Goal: Task Accomplishment & Management: Manage account settings

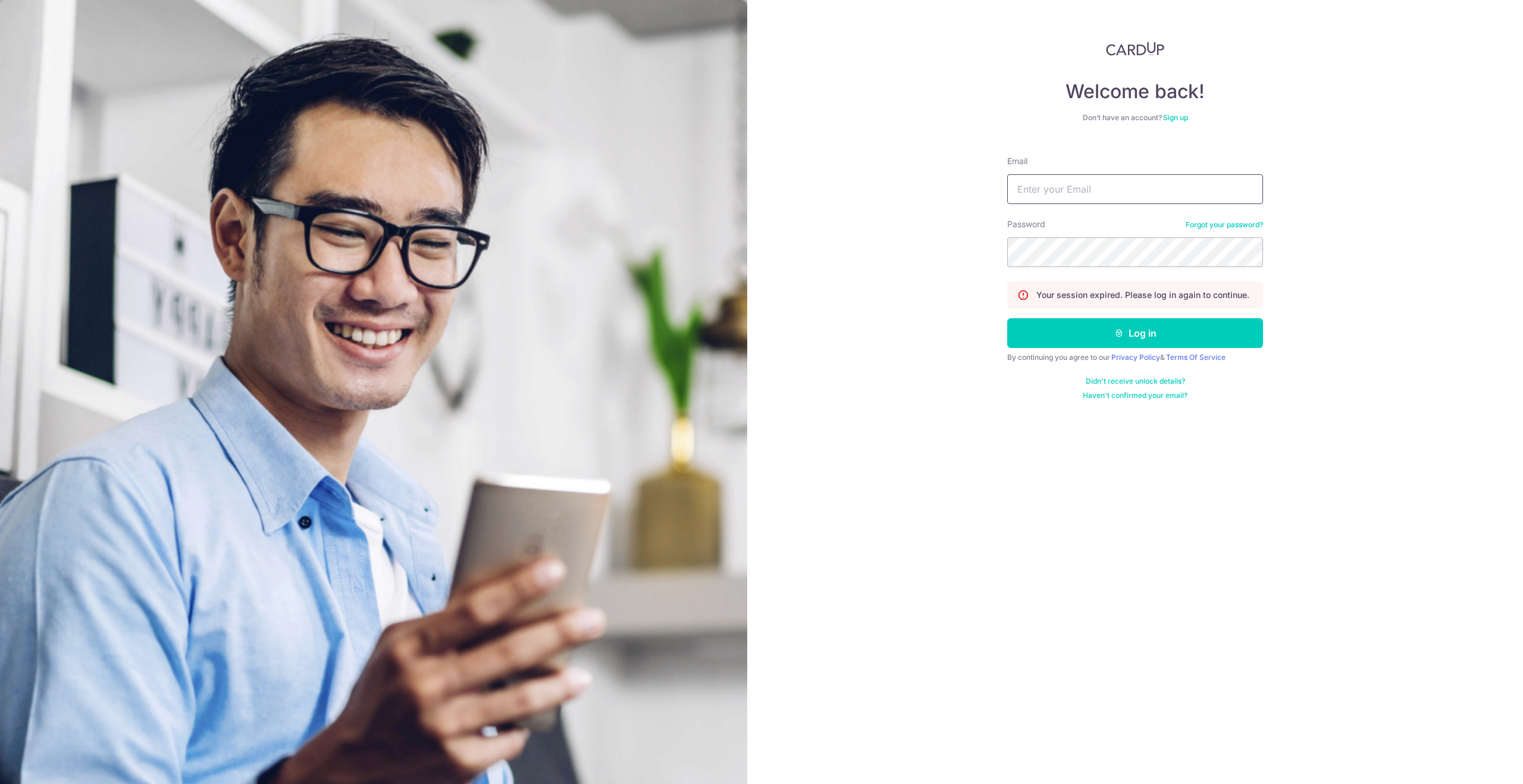
drag, startPoint x: 1165, startPoint y: 204, endPoint x: 1154, endPoint y: 200, distance: 11.7
click at [1165, 204] on form "Email Password Forgot your password? Your session expired. Please log in again …" at bounding box center [1135, 273] width 256 height 254
click at [1144, 190] on input "Email" at bounding box center [1135, 189] width 256 height 30
type input "n"
type input "[EMAIL_ADDRESS][DOMAIN_NAME]"
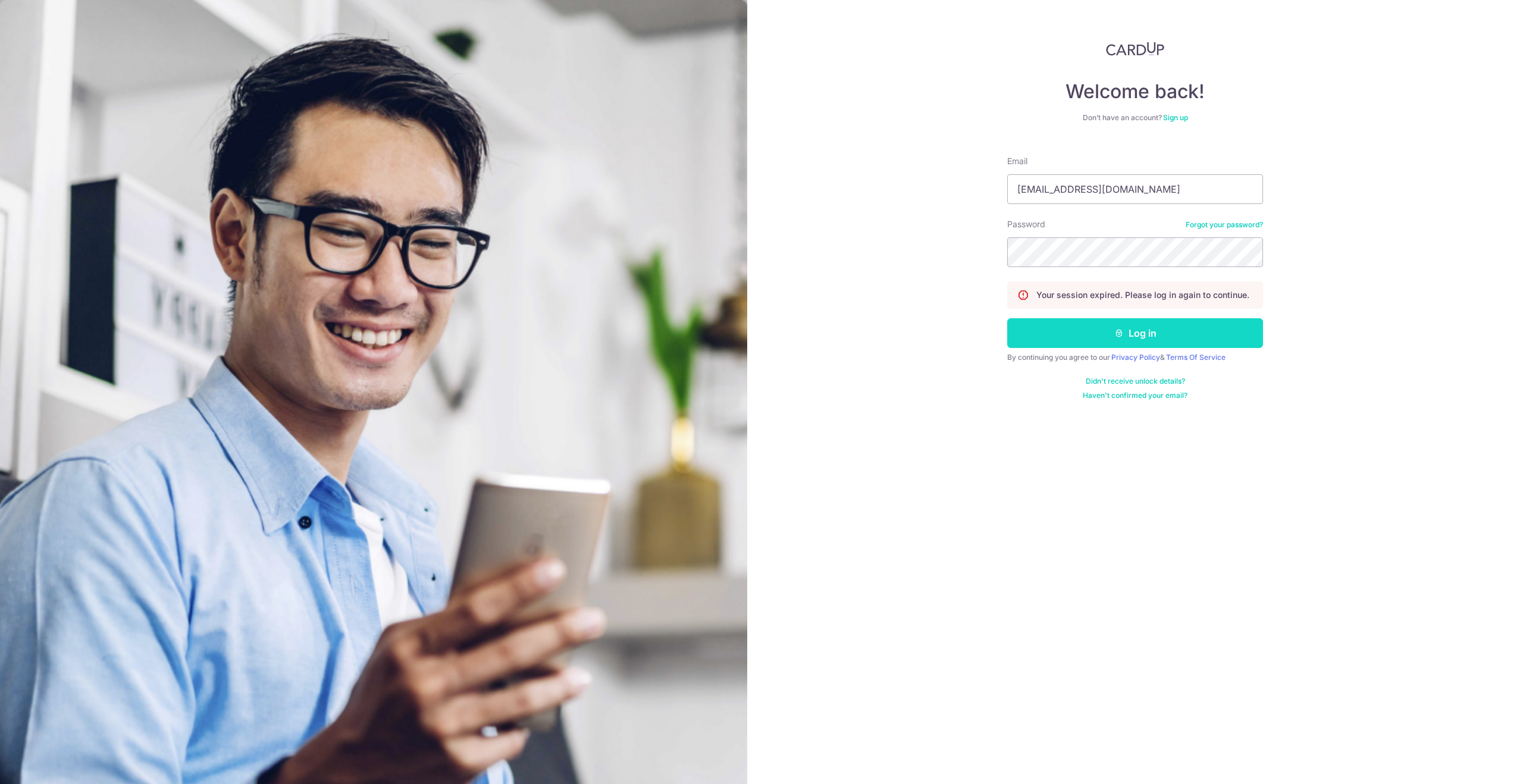
click at [1115, 333] on icon "submit" at bounding box center [1119, 333] width 9 height 9
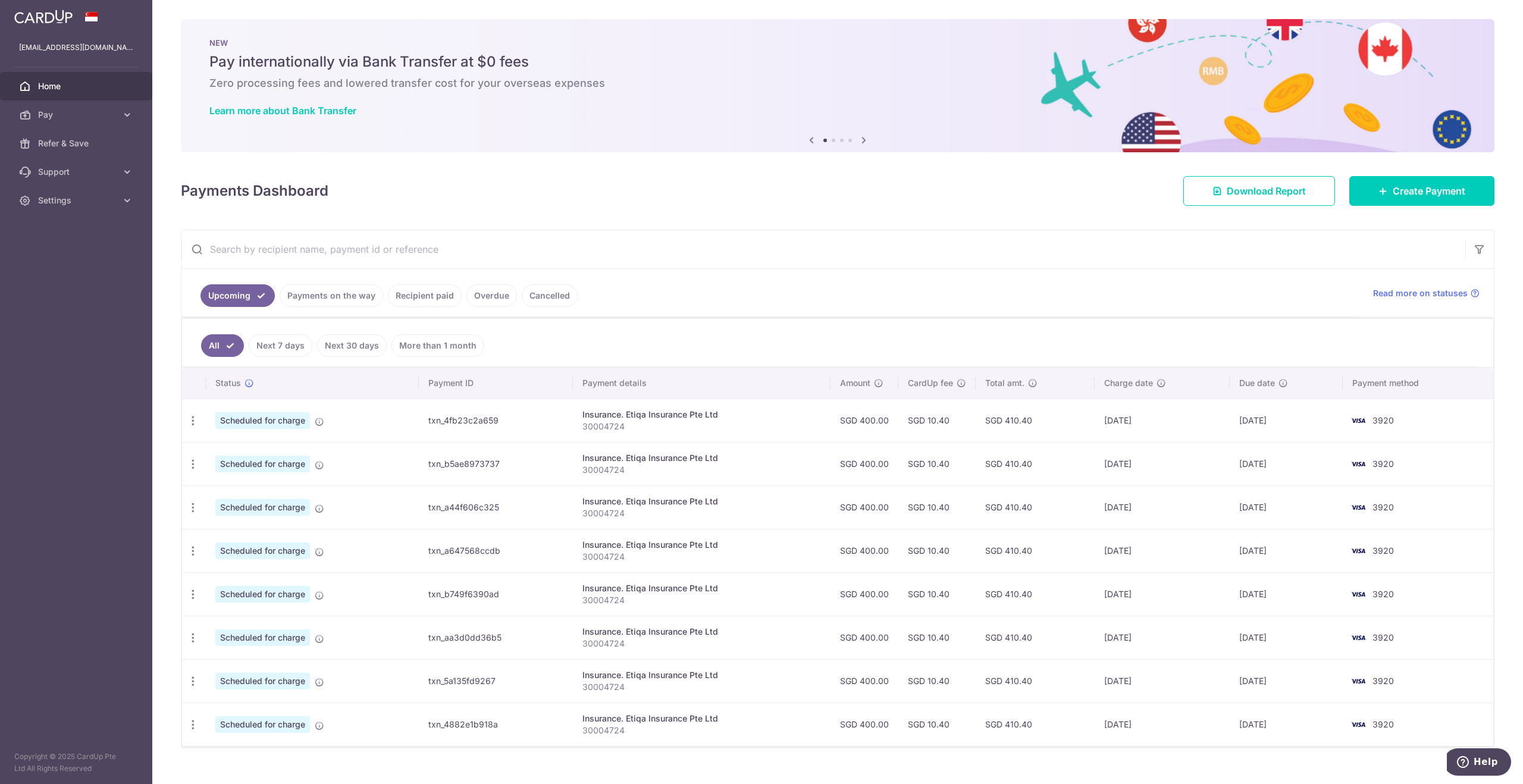
click at [330, 292] on link "Payments on the way" at bounding box center [331, 296] width 103 height 23
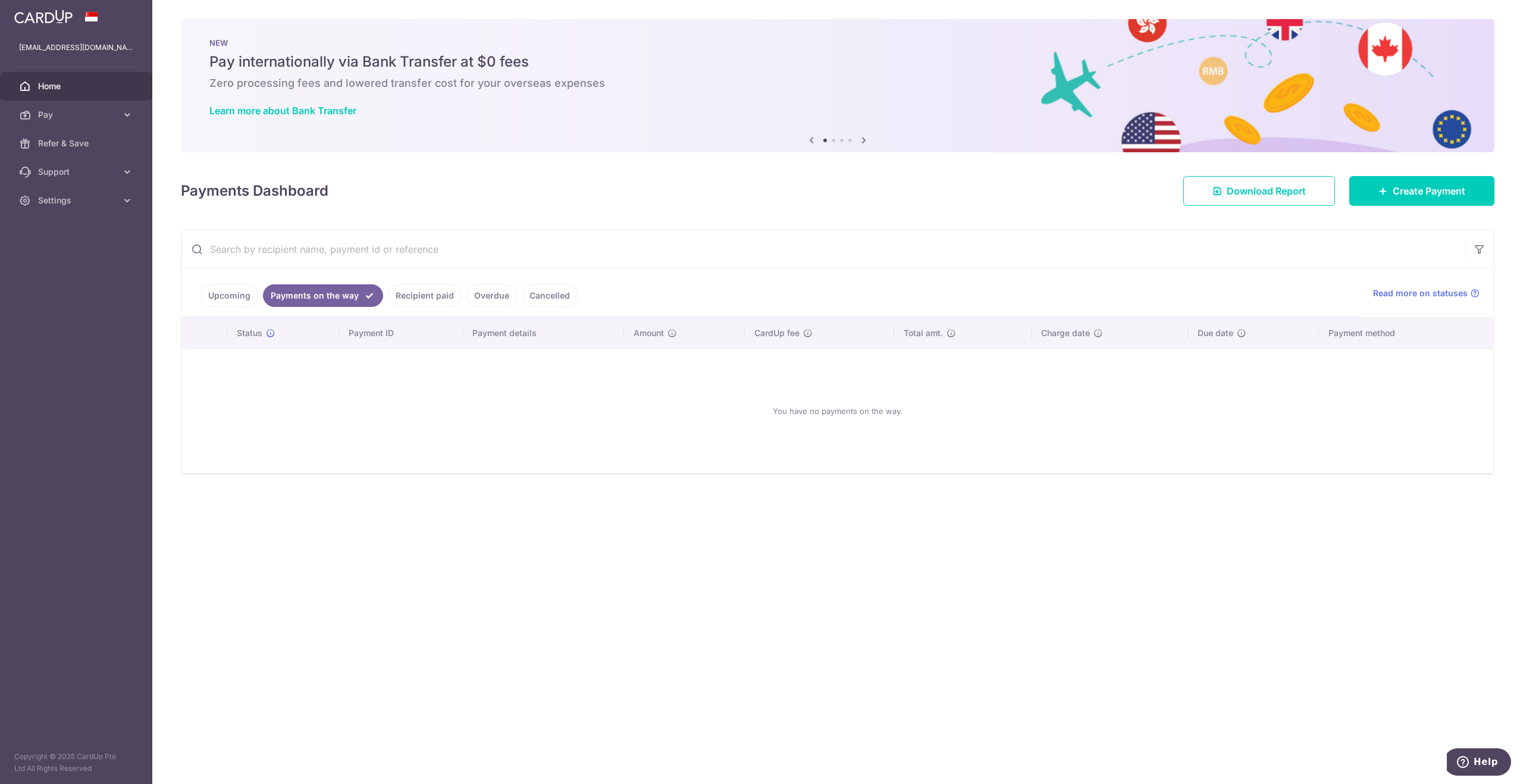
click at [244, 289] on link "Upcoming" at bounding box center [229, 296] width 58 height 23
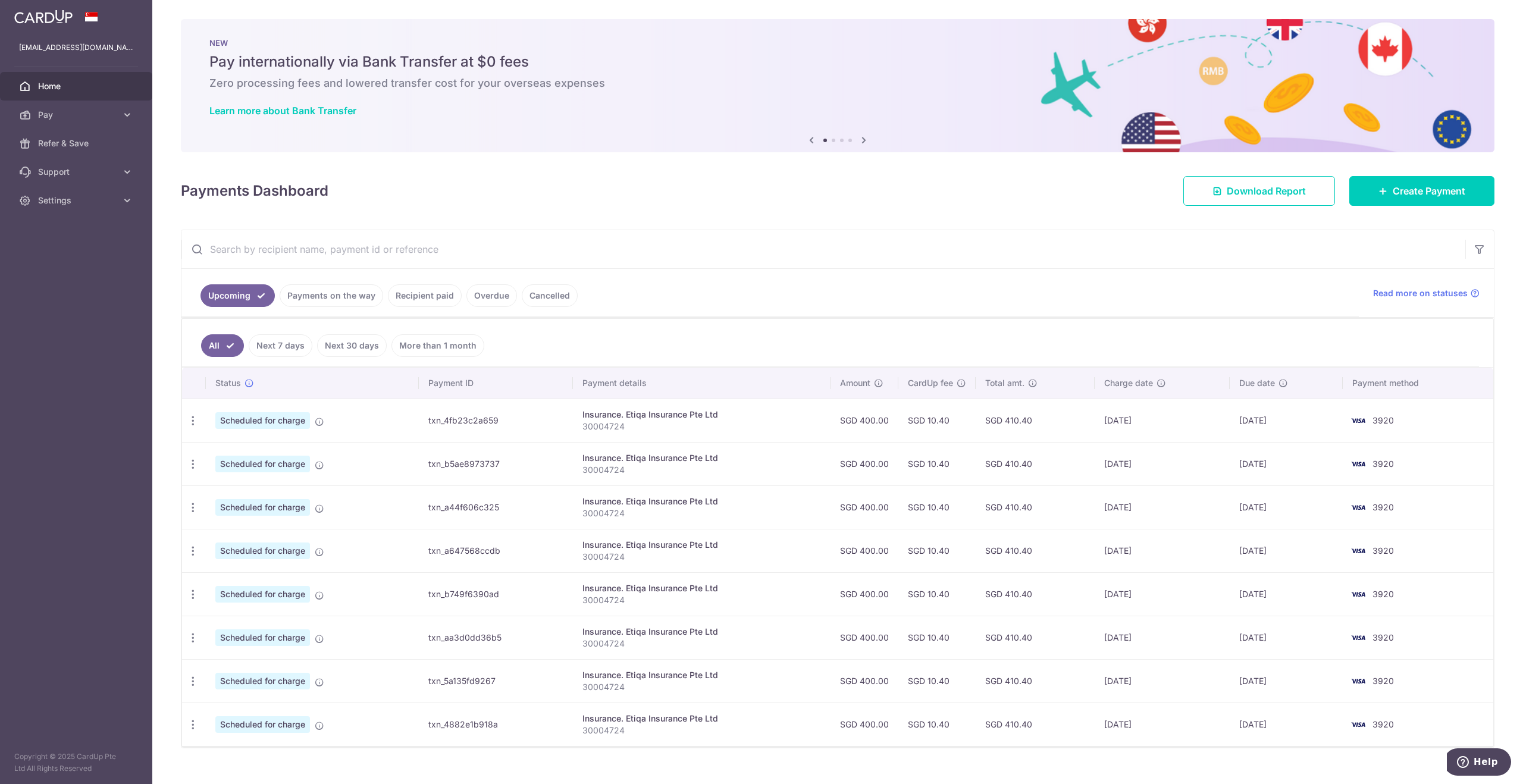
click at [446, 291] on link "Recipient paid" at bounding box center [425, 296] width 74 height 23
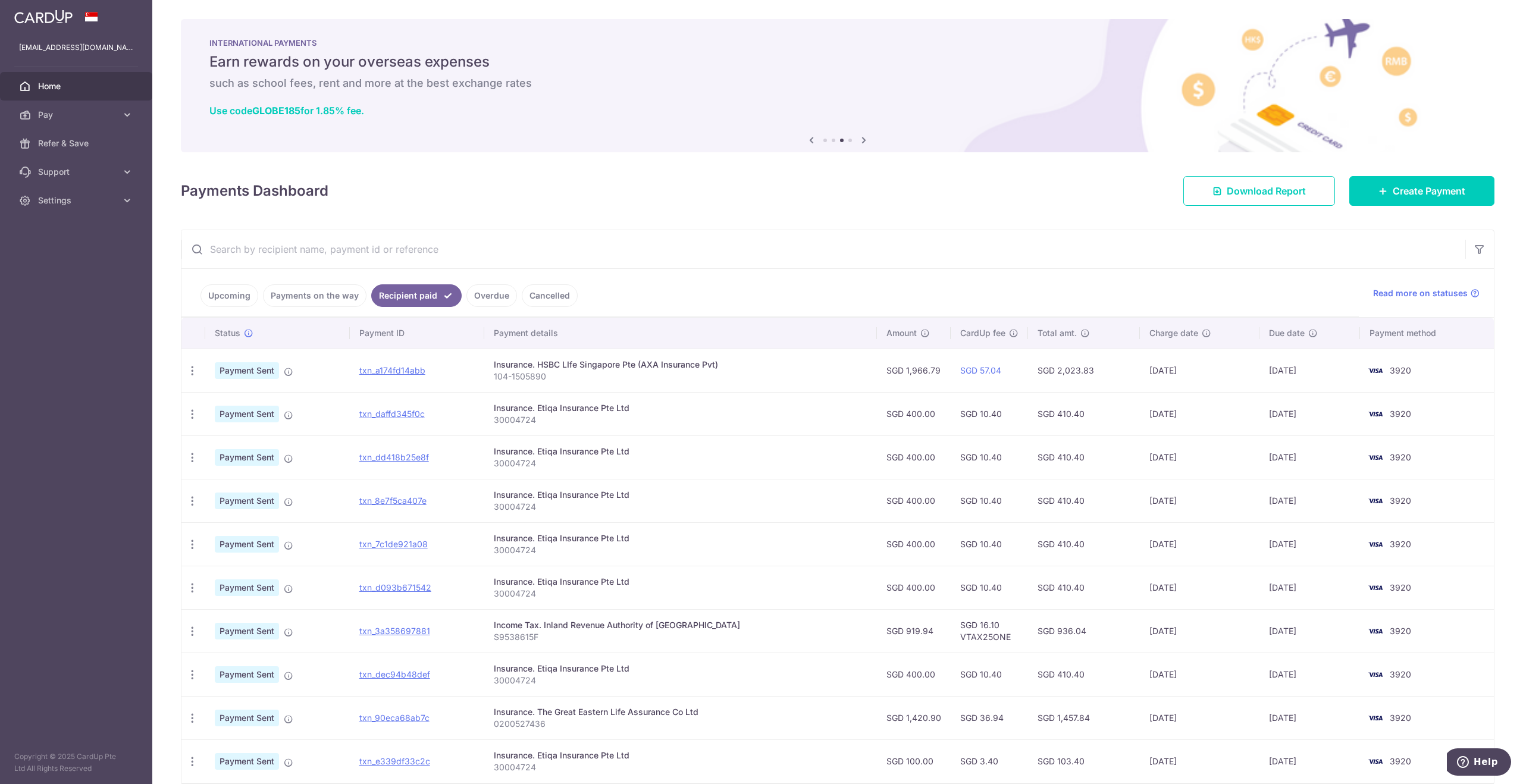
click at [1481, 776] on body "Help" at bounding box center [1479, 763] width 64 height 30
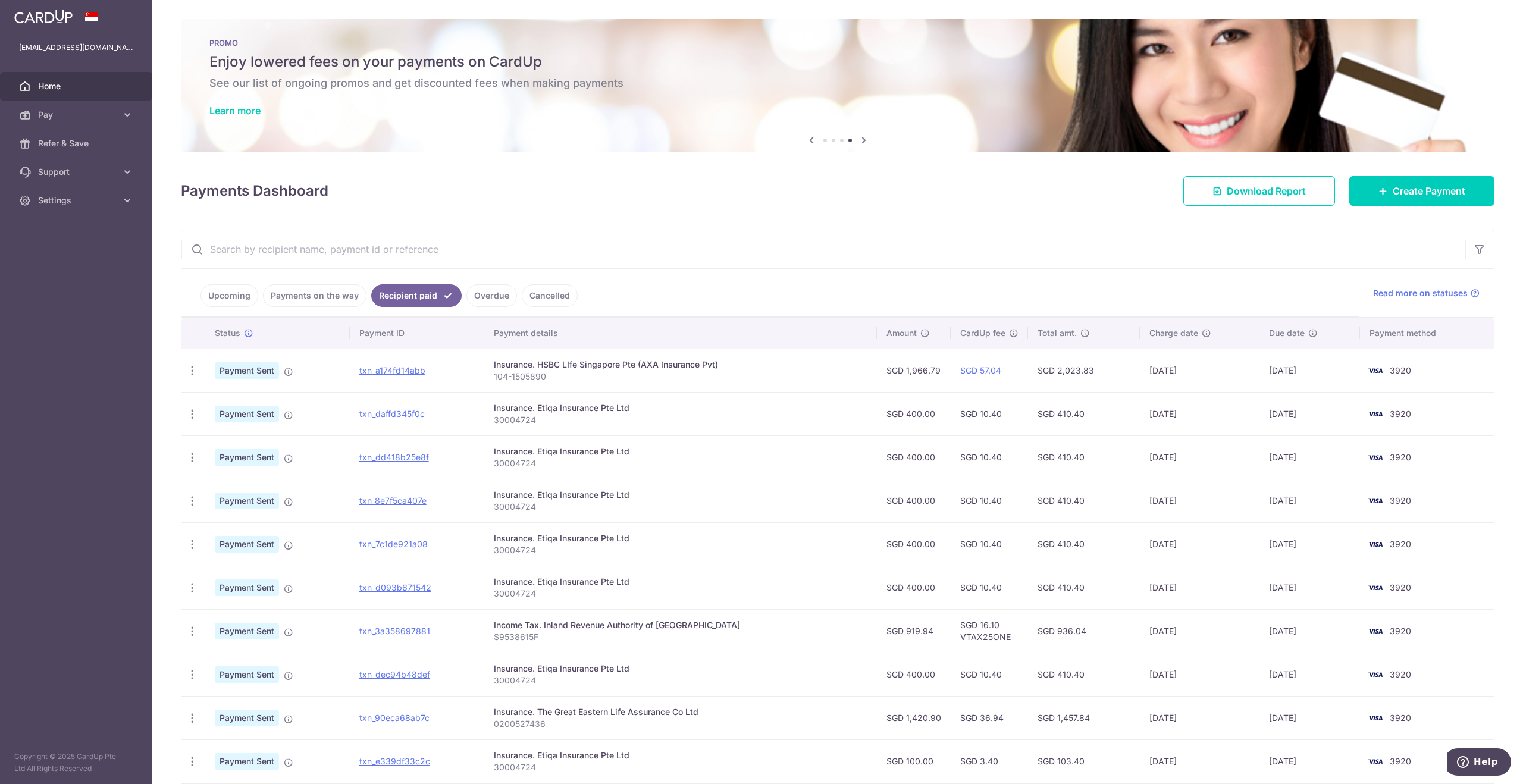
click at [970, 298] on ul "Upcoming Payments on the way Recipient paid Overdue Cancelled" at bounding box center [770, 293] width 1178 height 48
